Goal: Transaction & Acquisition: Purchase product/service

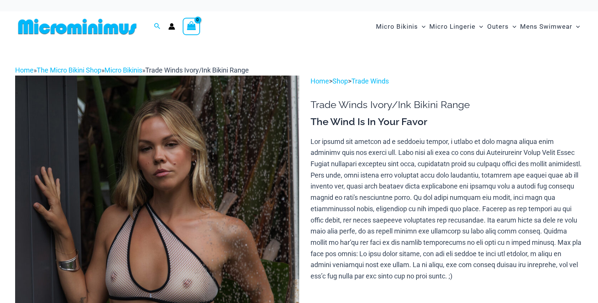
scroll to position [40, 0]
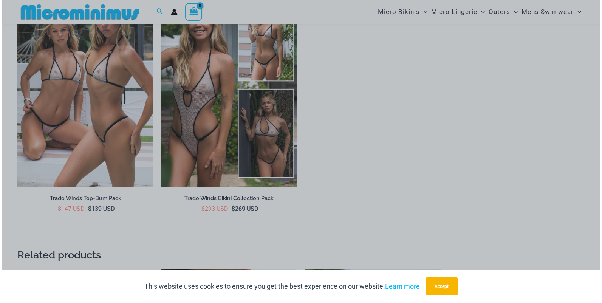
scroll to position [1325, 0]
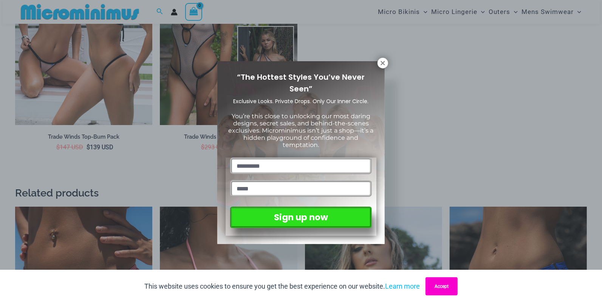
click at [443, 285] on button "Accept" at bounding box center [442, 286] width 32 height 18
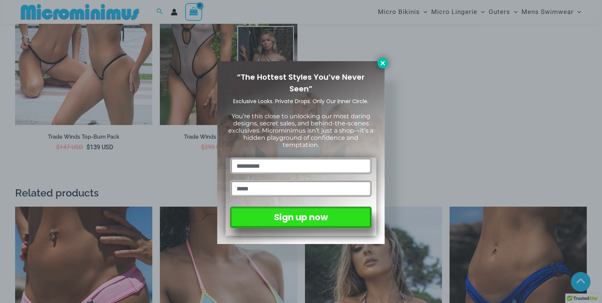
click at [380, 62] on icon at bounding box center [382, 63] width 7 height 7
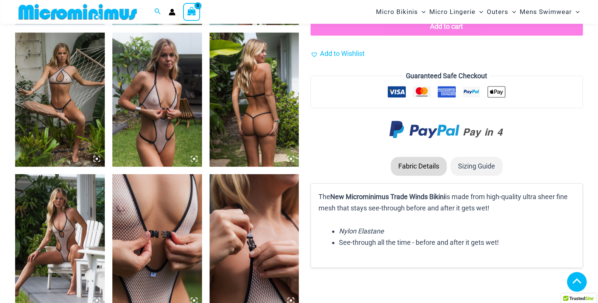
scroll to position [843, 0]
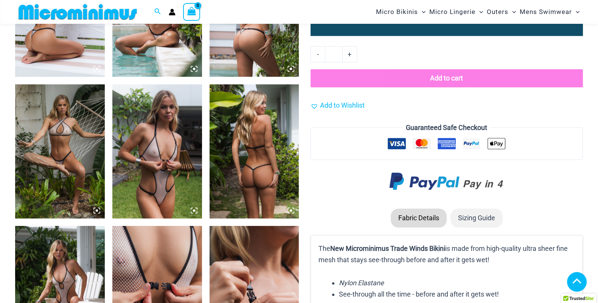
click at [162, 143] on img at bounding box center [157, 151] width 90 height 134
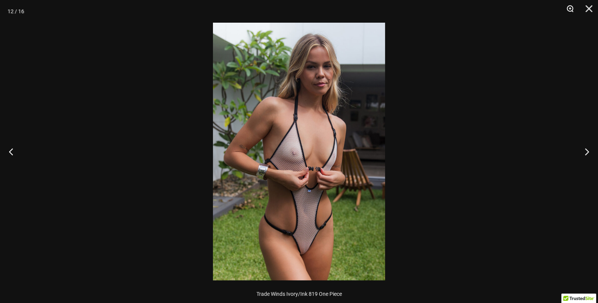
click at [569, 8] on button "Zoom" at bounding box center [566, 11] width 19 height 23
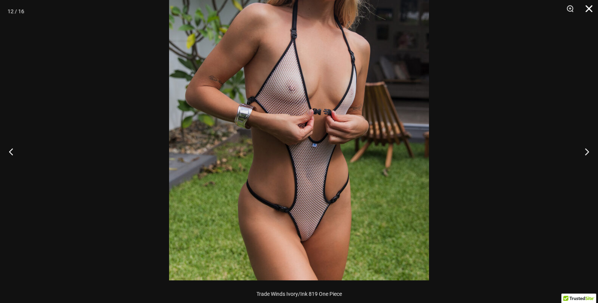
click at [587, 9] on button "Close" at bounding box center [585, 11] width 19 height 23
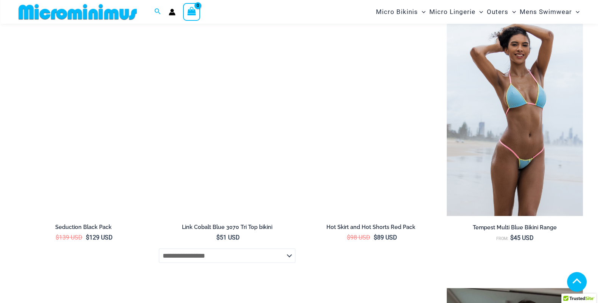
scroll to position [2229, 0]
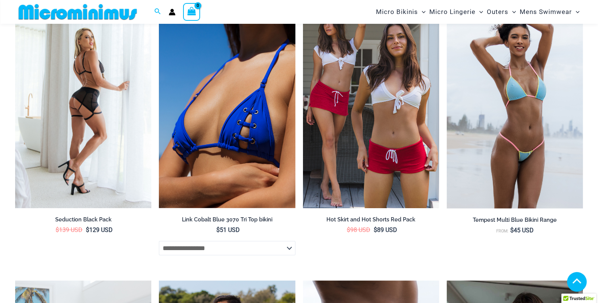
click at [91, 88] on img at bounding box center [83, 106] width 136 height 204
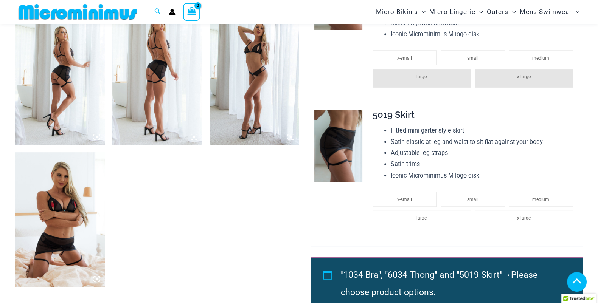
scroll to position [497, 0]
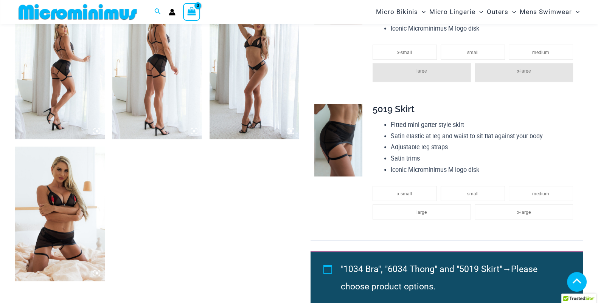
click at [60, 214] on img at bounding box center [60, 214] width 90 height 134
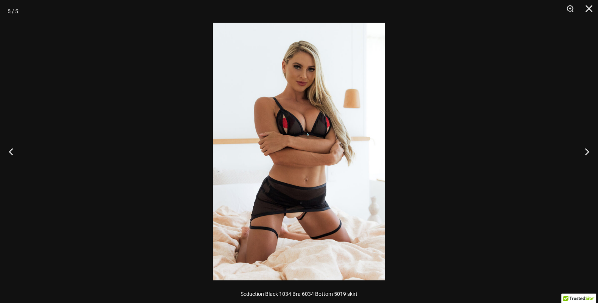
click at [322, 159] on img at bounding box center [299, 152] width 172 height 258
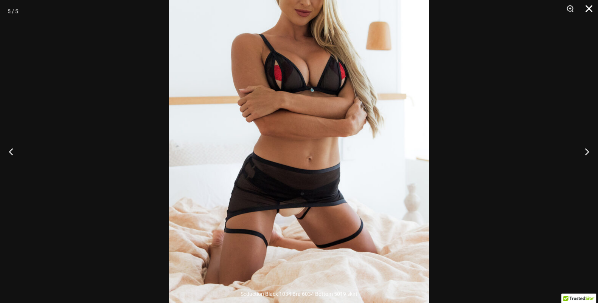
click at [588, 5] on button "Close" at bounding box center [585, 11] width 19 height 23
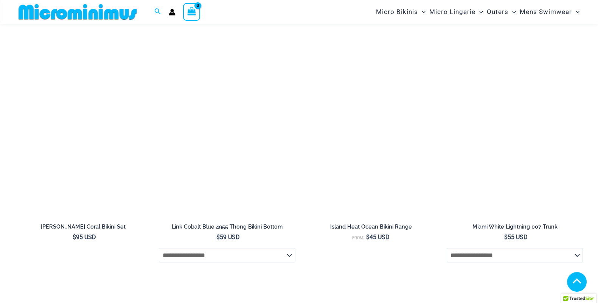
scroll to position [1864, 0]
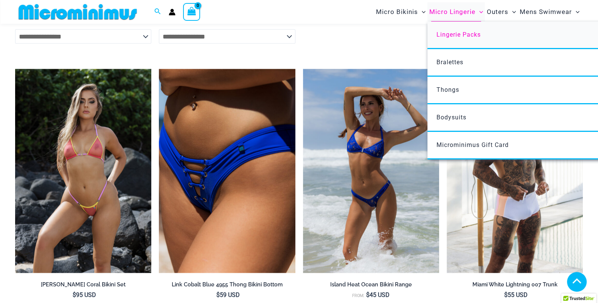
click at [445, 32] on span "Lingerie Packs" at bounding box center [458, 34] width 44 height 7
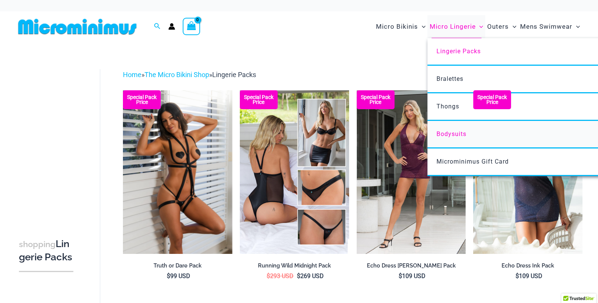
click at [445, 130] on span "Bodysuits" at bounding box center [451, 133] width 30 height 7
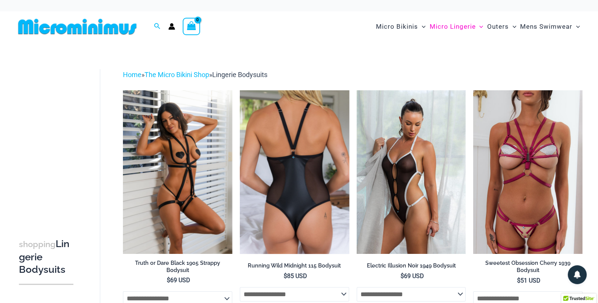
click at [272, 143] on img at bounding box center [294, 172] width 109 height 164
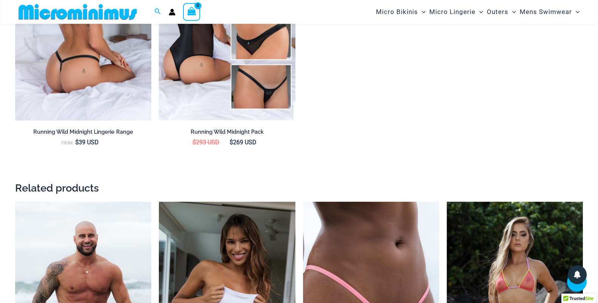
scroll to position [1067, 0]
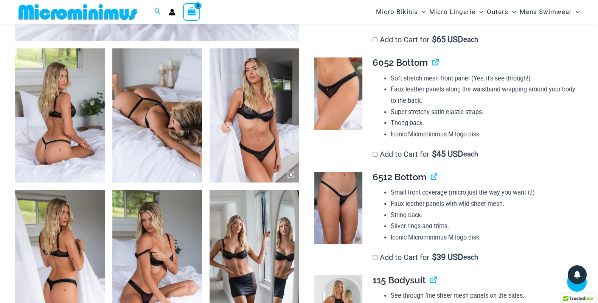
scroll to position [441, 0]
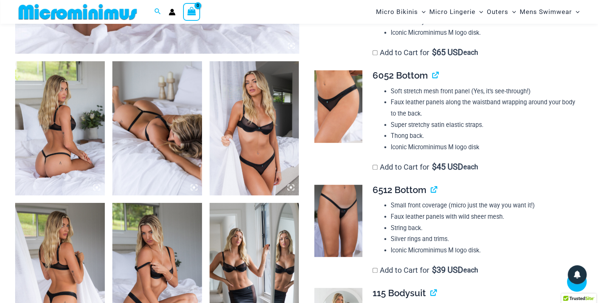
click at [288, 186] on icon at bounding box center [289, 186] width 2 height 2
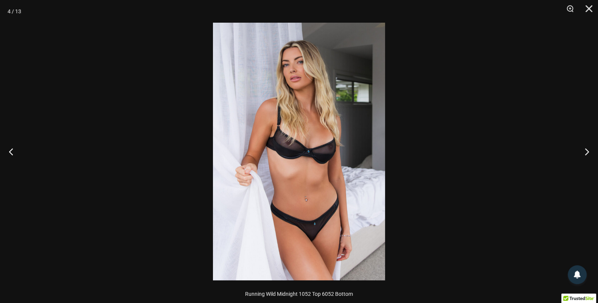
click at [322, 100] on img at bounding box center [299, 152] width 172 height 258
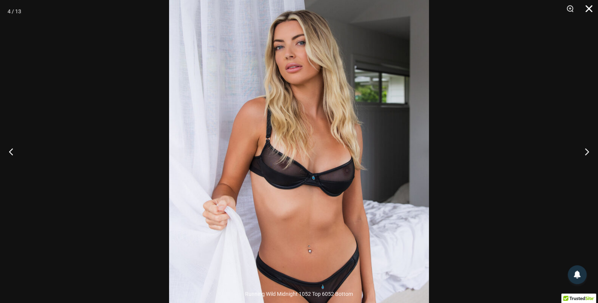
click at [590, 4] on button "Close" at bounding box center [585, 11] width 19 height 23
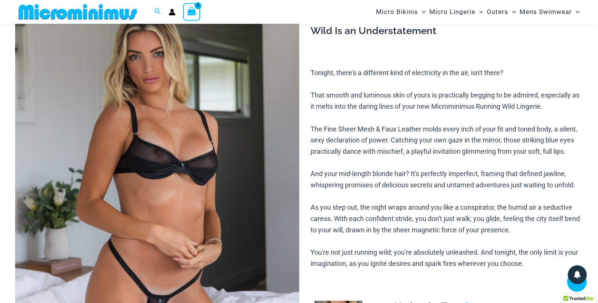
scroll to position [63, 0]
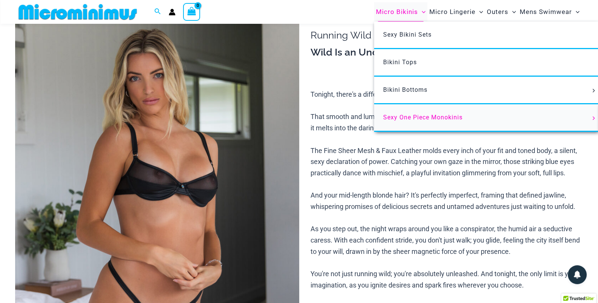
click at [422, 117] on span "Sexy One Piece Monokinis" at bounding box center [422, 117] width 79 height 7
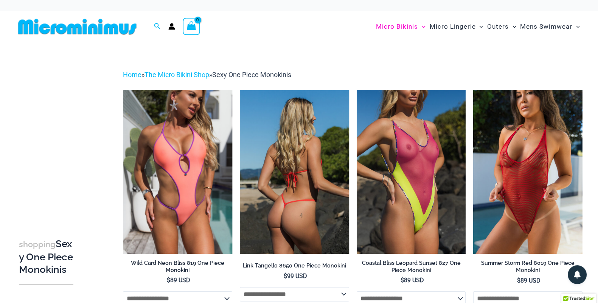
click at [324, 163] on img at bounding box center [294, 172] width 109 height 164
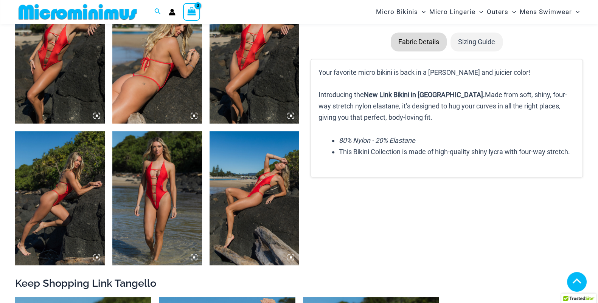
scroll to position [434, 0]
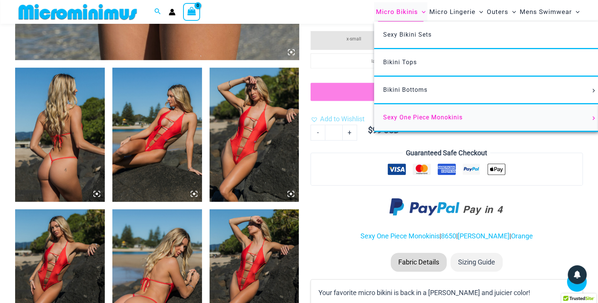
click at [415, 114] on span "Sexy One Piece Monokinis" at bounding box center [422, 117] width 79 height 7
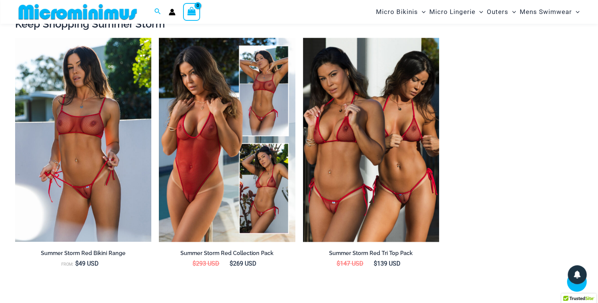
scroll to position [780, 0]
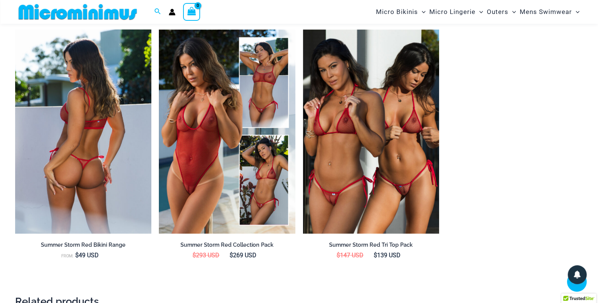
click at [95, 148] on img at bounding box center [83, 131] width 136 height 204
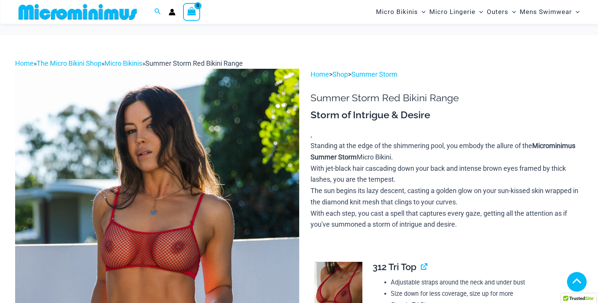
scroll to position [528, 0]
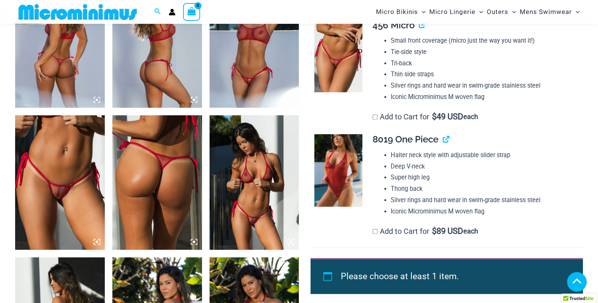
click at [97, 242] on icon at bounding box center [97, 242] width 2 height 2
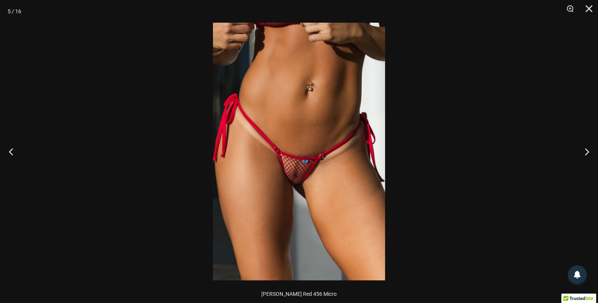
click at [301, 173] on img at bounding box center [299, 152] width 172 height 258
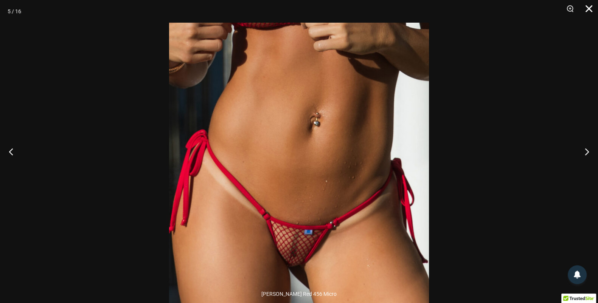
click at [593, 6] on button "Close" at bounding box center [585, 11] width 19 height 23
